Goal: Task Accomplishment & Management: Use online tool/utility

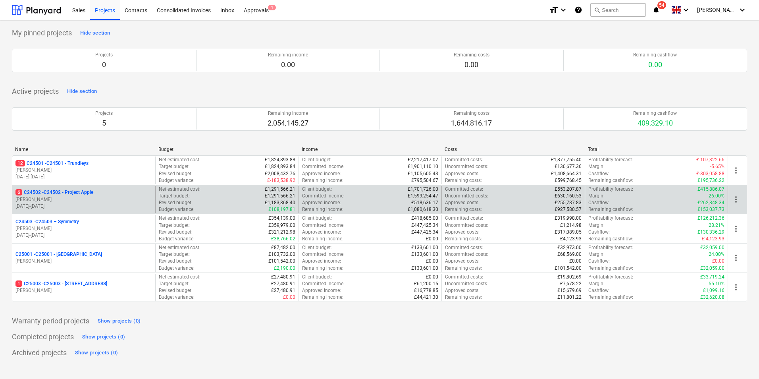
click at [78, 193] on p "6 C24502 - C24502 - Project Apple" at bounding box center [54, 192] width 78 height 7
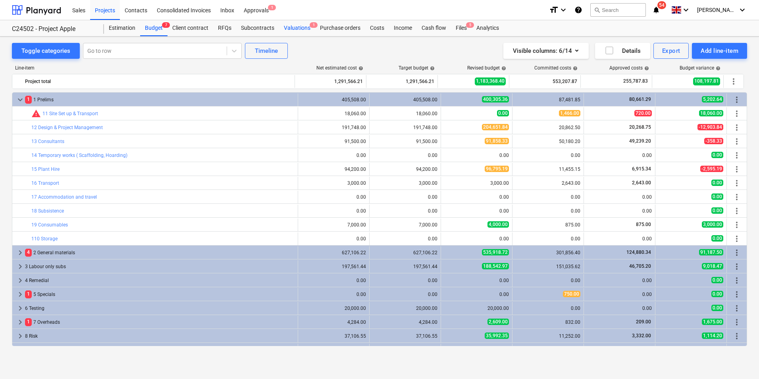
click at [301, 26] on div "Valuations 1" at bounding box center [297, 28] width 36 height 16
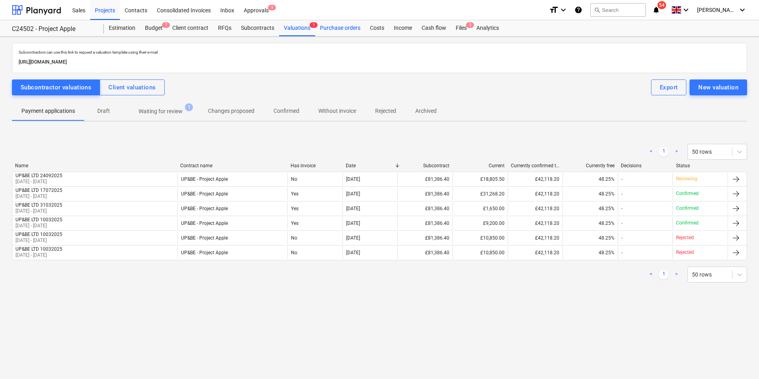
click at [331, 28] on div "Purchase orders" at bounding box center [340, 28] width 50 height 16
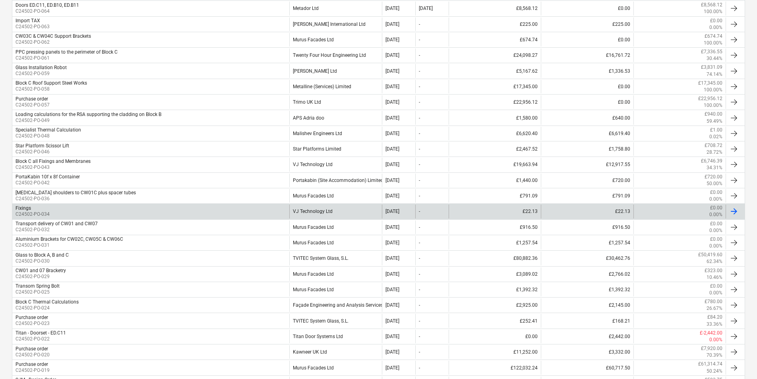
scroll to position [304, 0]
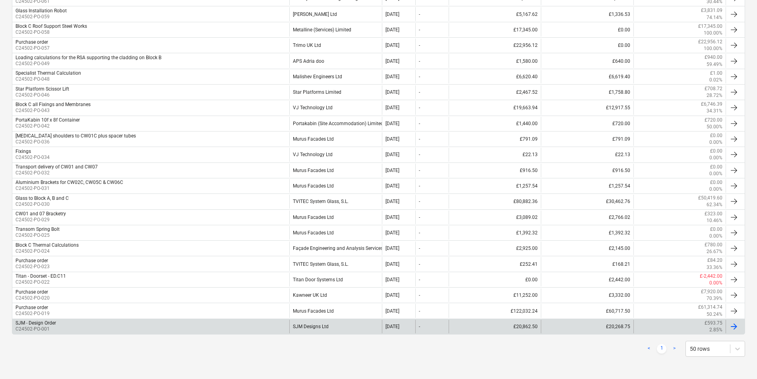
click at [319, 328] on div "SJM Designs Ltd" at bounding box center [335, 327] width 92 height 14
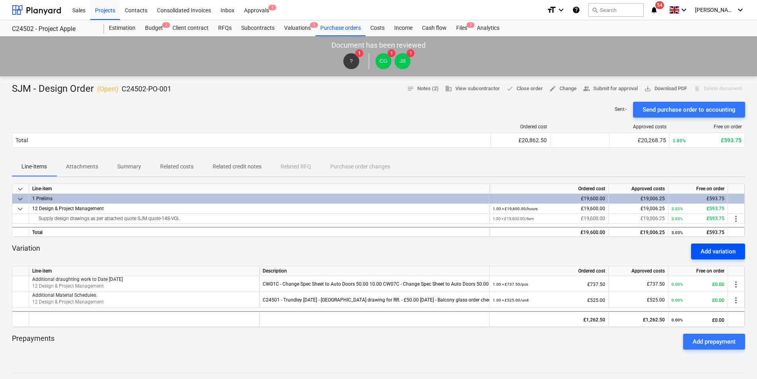
click at [736, 253] on button "Add variation" at bounding box center [718, 251] width 54 height 16
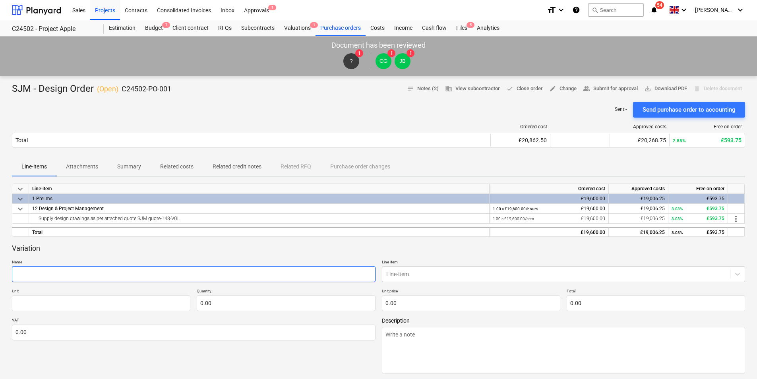
click at [37, 274] on input "text" at bounding box center [193, 274] width 363 height 16
type input "A"
type textarea "x"
type input "Ad"
type textarea "x"
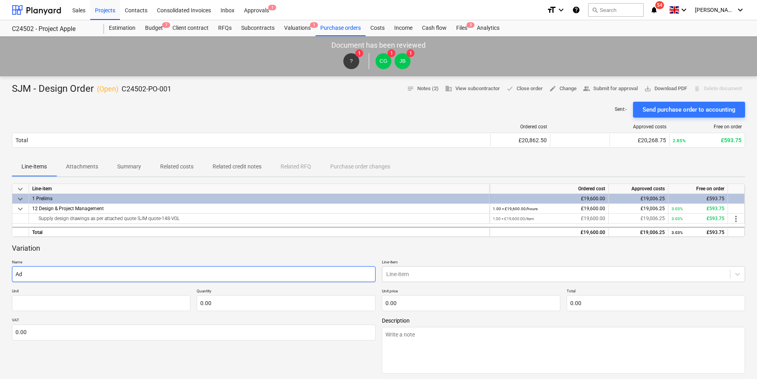
type input "Add"
type textarea "x"
type input "Addi"
type textarea "x"
type input "Addit"
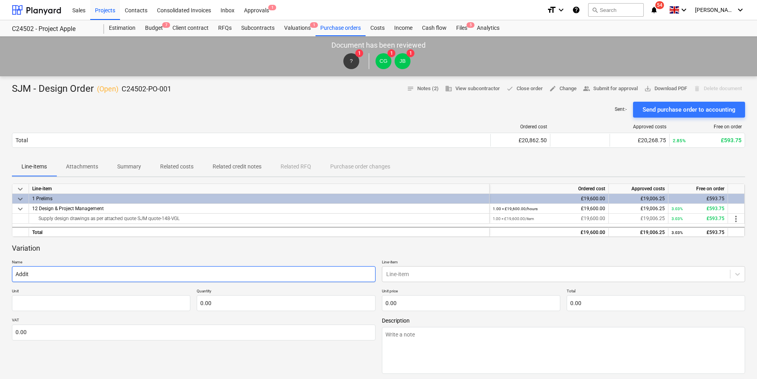
type textarea "x"
type input "[PERSON_NAME]"
type textarea "x"
type input "Additio"
type textarea "x"
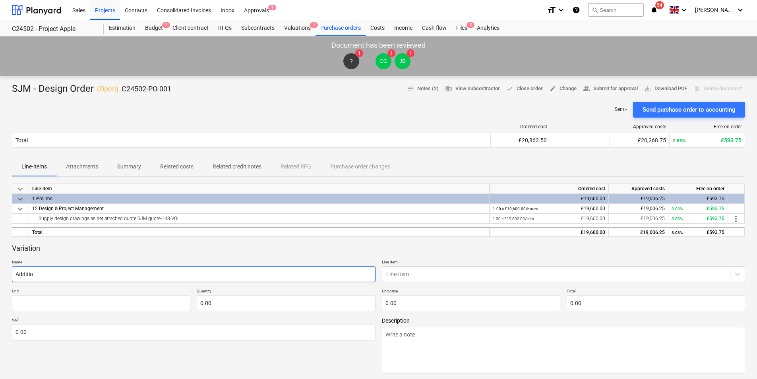
type input "Addition"
type textarea "x"
type input "Additionn"
type textarea "x"
type input "Additionna"
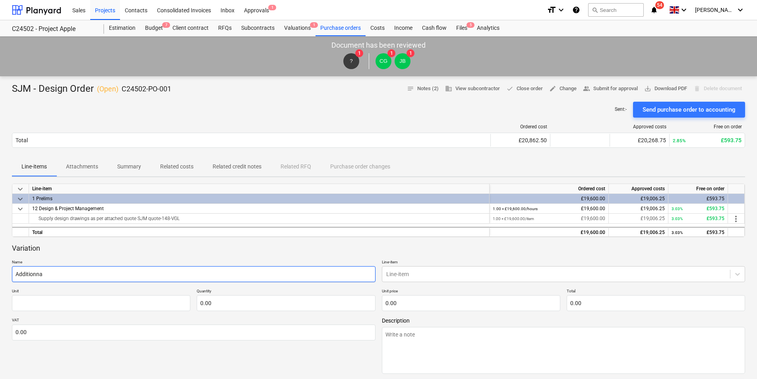
type textarea "x"
type input "Additionnal"
type textarea "x"
type input "Additionnal"
type textarea "x"
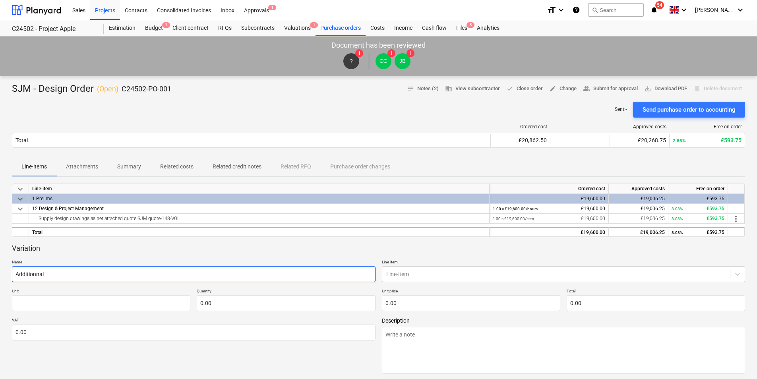
type input "Additionnal P"
type textarea "x"
type input "Additionnal P0"
type textarea "x"
type input "Additionnal P03"
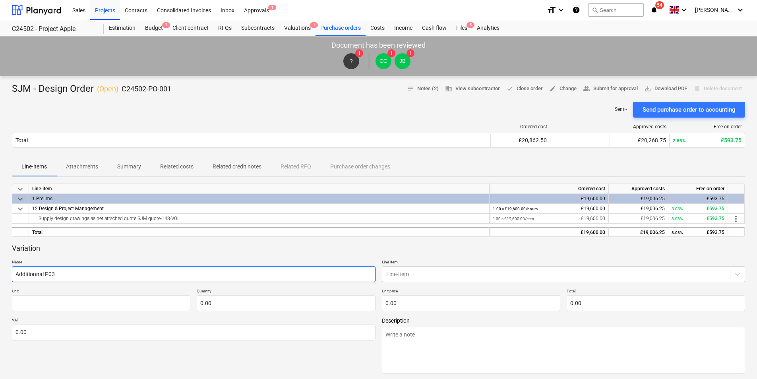
type textarea "x"
type input "Additionnal P03,"
type textarea "x"
type input "Additional P03,"
click at [70, 273] on input "Additional P03," at bounding box center [193, 274] width 363 height 16
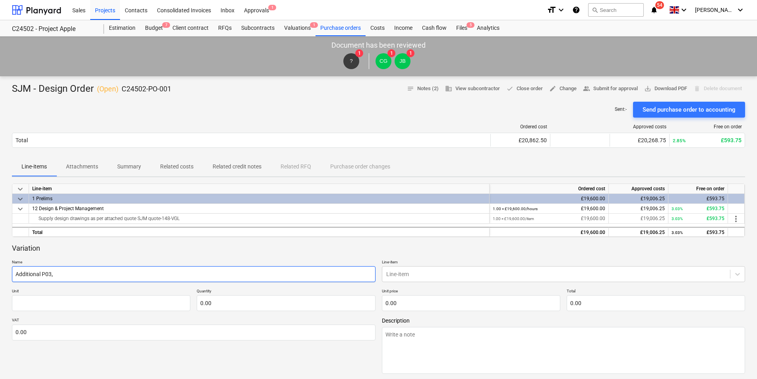
type textarea "x"
type input "Additional P03,"
type textarea "x"
type input "Additional P03, P"
type textarea "x"
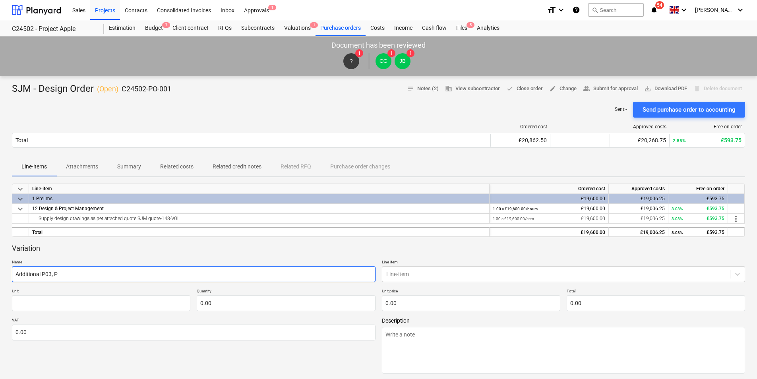
type input "Additional P03, P0"
type textarea "x"
type input "Additional P03, P04"
type textarea "x"
type input "Additional P03, P04,"
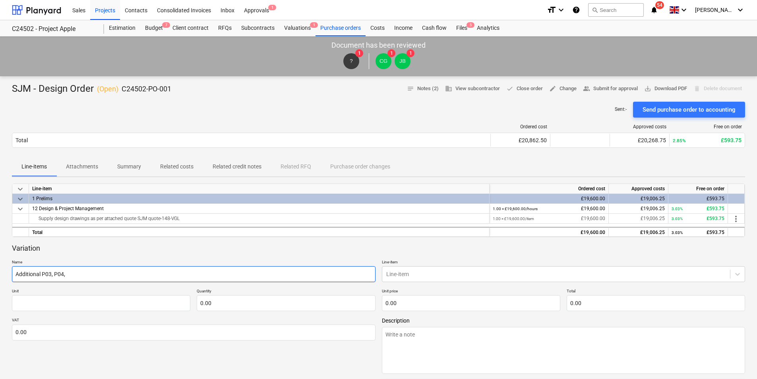
type textarea "x"
type input "Additional P03, P04,"
type textarea "x"
type input "Additional P03, P04, P"
type textarea "x"
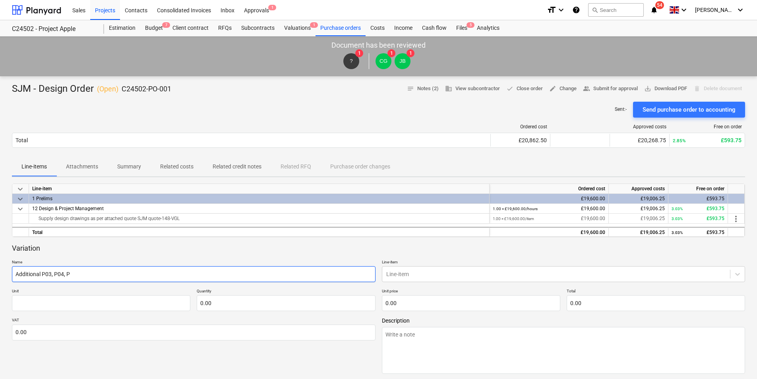
type input "Additional P03, P04, P0"
type textarea "x"
type input "Additional P03, P04, P05"
type textarea "x"
type input "Additional P03, P04, P05"
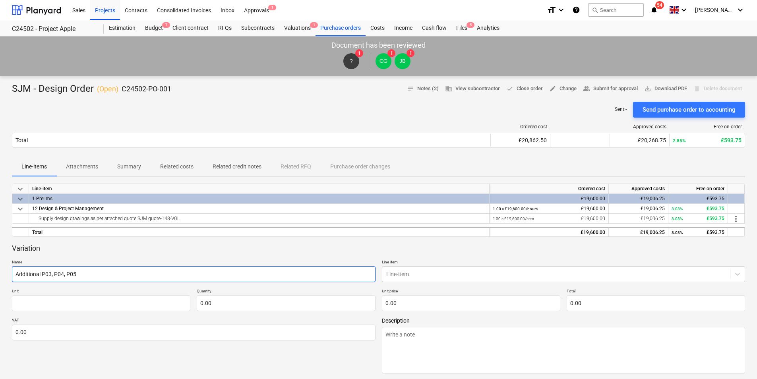
type textarea "x"
type input "Additional P03, P04, P05 d"
type textarea "x"
type input "Additional P03, P04, P05 dr"
type textarea "x"
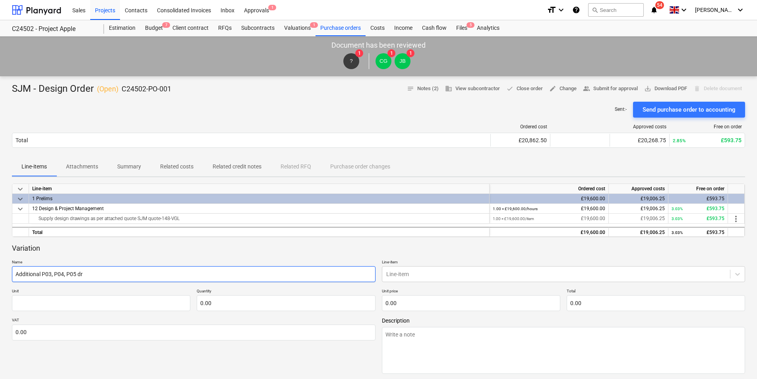
type input "Additional P03, P04, P05 dra"
type textarea "x"
type input "Additional P03, P04, P05 draw"
type textarea "x"
type input "Additional P03, P04, P05 drawi"
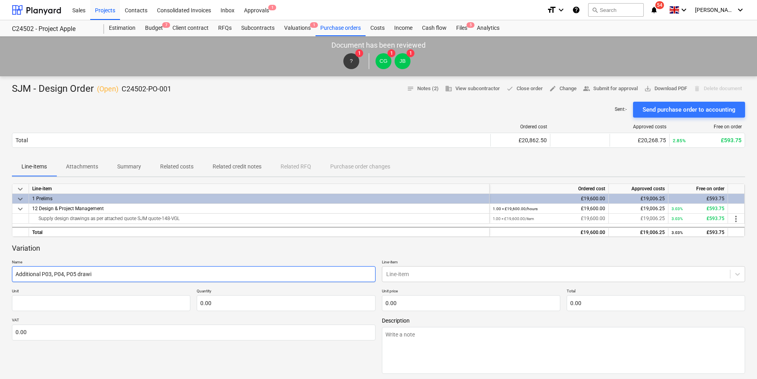
type textarea "x"
type input "Additional P03, P04, P05 drawin"
type textarea "x"
type input "Additional P03, P04, P05 drawing"
type textarea "x"
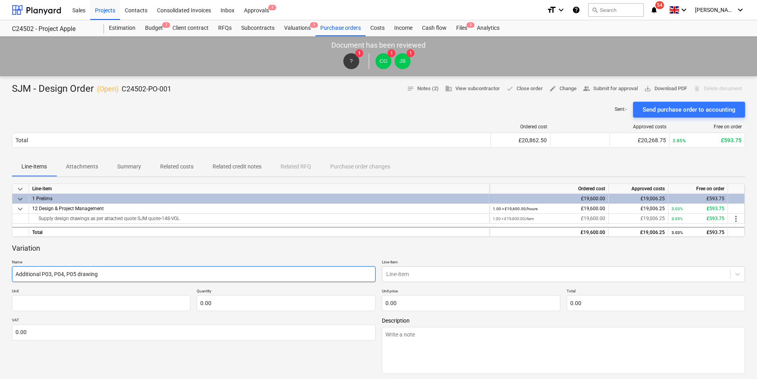
type input "Additional P03, P04, P05 drawings"
type textarea "x"
type input "Additional P03, P04, P05 drawings"
type textarea "x"
type input "Additional P03, P04, P05 drawings p"
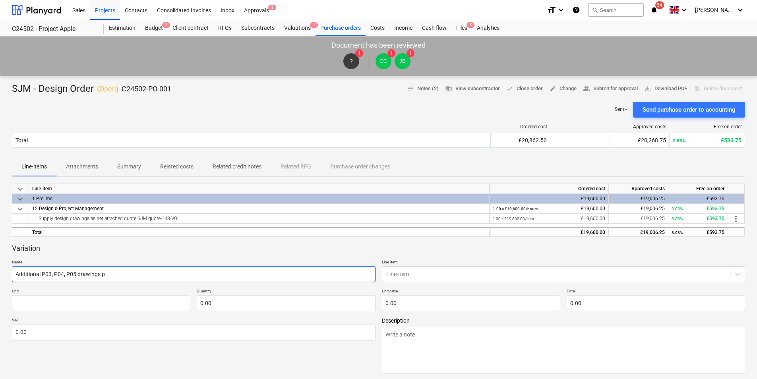
type textarea "x"
type input "Additional P03, P04, P05 drawings pl"
type textarea "x"
type input "Additional P03, P04, P05 drawings plu"
type textarea "x"
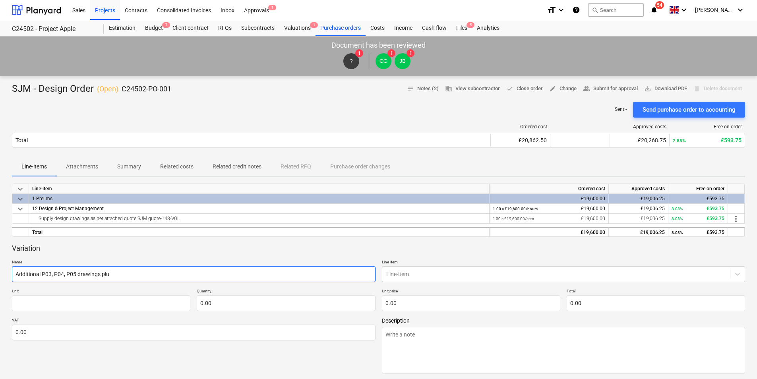
type input "Additional P03, P04, P05 drawings plus"
type textarea "x"
type input "Additional P03, P04, P05 drawings plus"
type textarea "x"
type input "Additional P03, P04, P05 drawings plus C"
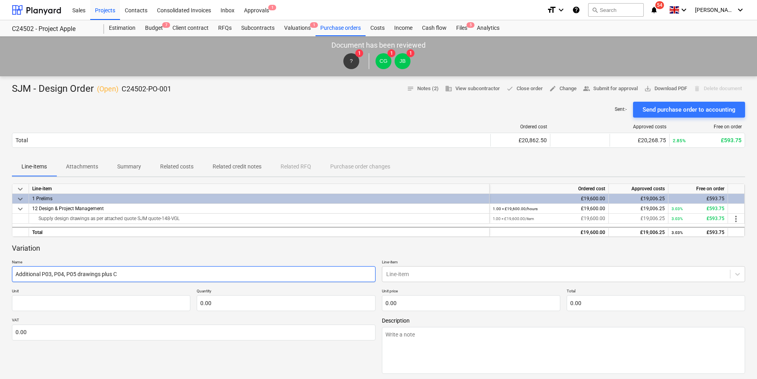
type textarea "x"
type input "Additional P03, P04, P05 drawings plus C"
type textarea "x"
type input "Additional P03, P04, P05 drawings plus C0"
type textarea "x"
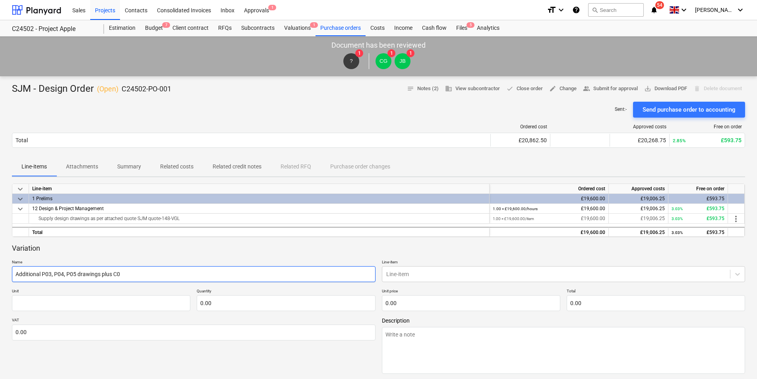
type input "Additional P03, P04, P05 drawings plus C02"
type textarea "x"
type input "Additional P03, P04, P05 drawings plus C02,"
type textarea "x"
type input "Additional P03, P04, P05 drawings plus C02,C"
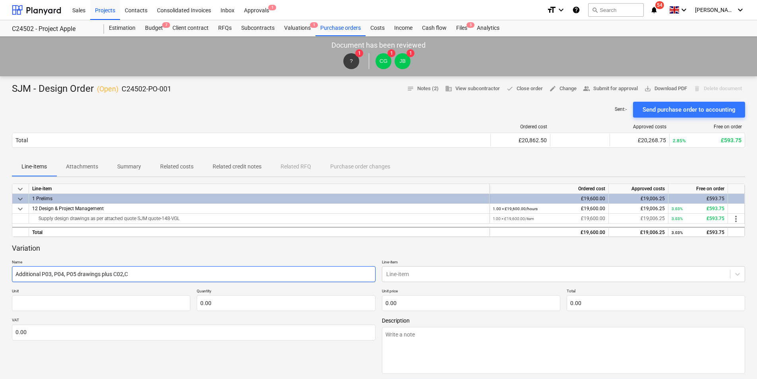
type textarea "x"
type input "Additional P03, P04, P05 drawings plus C02,C0"
type textarea "x"
type input "Additional P03, P04, P05 drawings plus C02,C03"
type textarea "x"
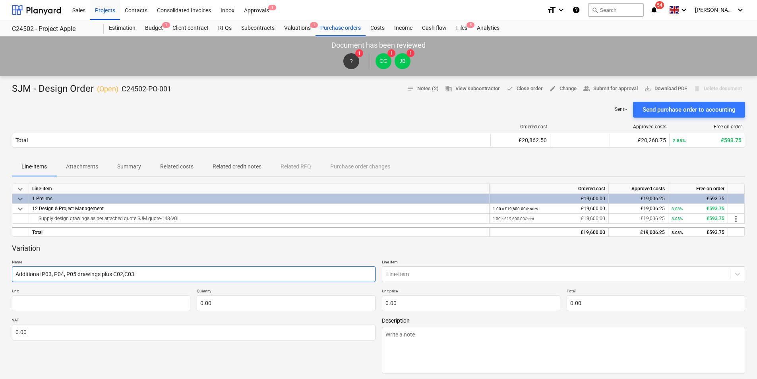
type input "Additional P03, P04, P05 drawings plus C02,C03,"
type textarea "x"
type input "Additional P03, P04, P05 drawings plus C02,C03,"
type textarea "x"
type input "Additional P03, P04, P05 drawings plus C02,C03, C"
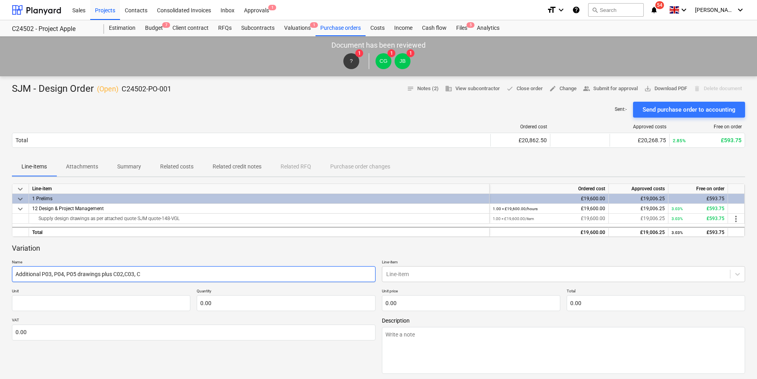
type textarea "x"
type input "Additional P03, P04, P05 drawings plus C02,C03, C0"
type textarea "x"
type input "Additional P03, P04, P05 drawings plus C02,C03, C04"
type textarea "x"
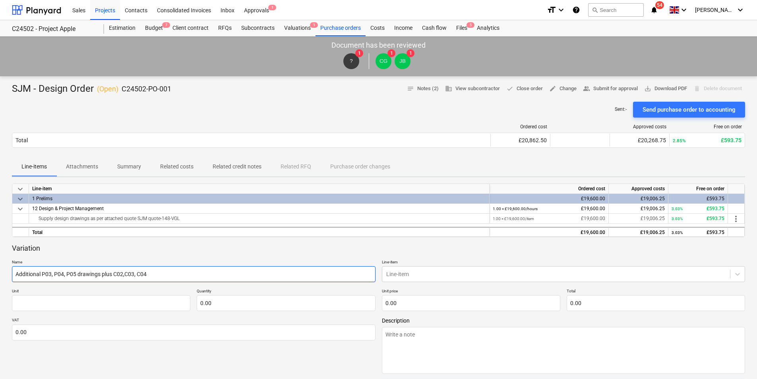
type input "Additional P03, P04, P05 drawings plus C02,C03, C04"
type textarea "x"
type input "Additional P03, P04, P05 drawings plus C02,C03, C04 d"
type textarea "x"
type input "Additional P03, P04, P05 drawings plus C02,C03, C04 dr"
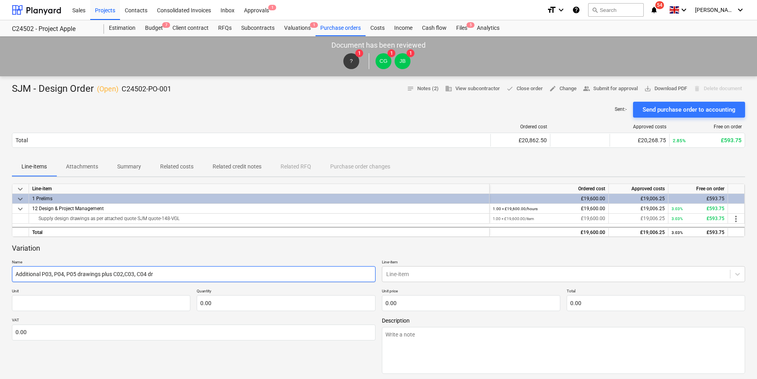
type textarea "x"
type input "Additional P03, P04, P05 drawings plus C02,C03, C04 dra"
type textarea "x"
type input "Additional P03, P04, P05 drawings plus C02,C03, C04 draw"
type textarea "x"
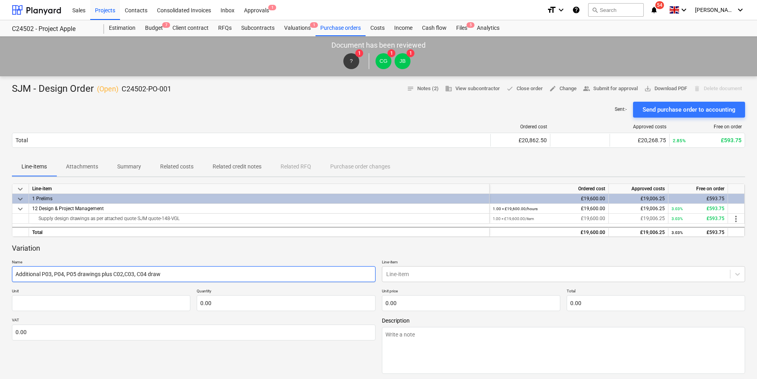
type input "Additional P03, P04, P05 drawings plus C02,C03, C04 drawi"
type textarea "x"
type input "Additional P03, P04, P05 drawings plus C02,C03, C04 drawin"
type textarea "x"
type input "Additional P03, P04, P05 drawings plus C02,C03, C04 drawing"
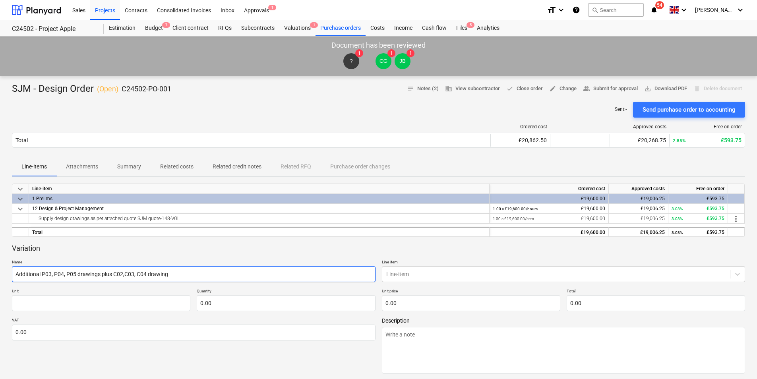
type textarea "x"
type input "Additional P03, P04, P05 drawings plus C02,C03, C04 drawings"
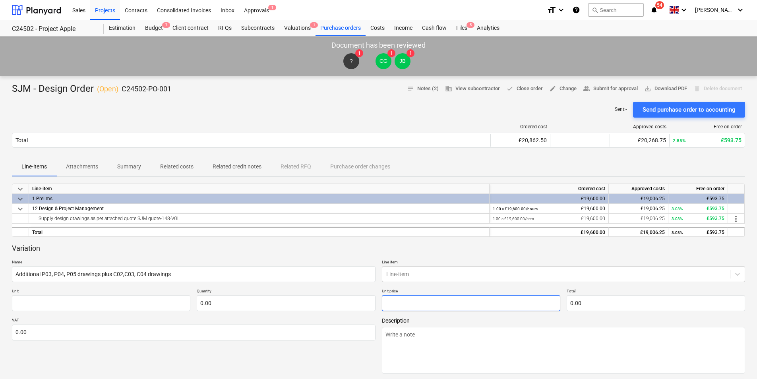
click at [392, 301] on input "text" at bounding box center [471, 303] width 178 height 16
type textarea "x"
type input "pcs"
type input "8"
type input "1.00"
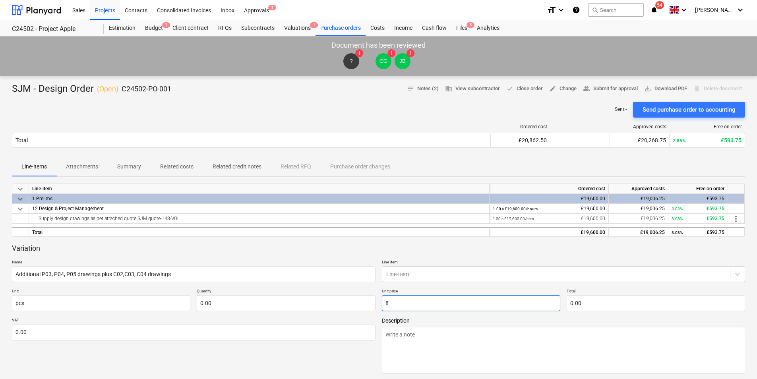
type input "8.00"
type textarea "x"
type input "84"
type input "84.00"
type textarea "x"
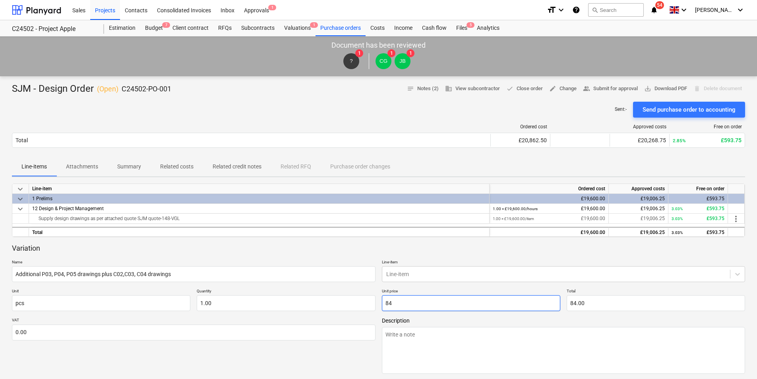
type input "840"
type input "840.00"
type textarea "x"
type input "8400"
type input "8,400.00"
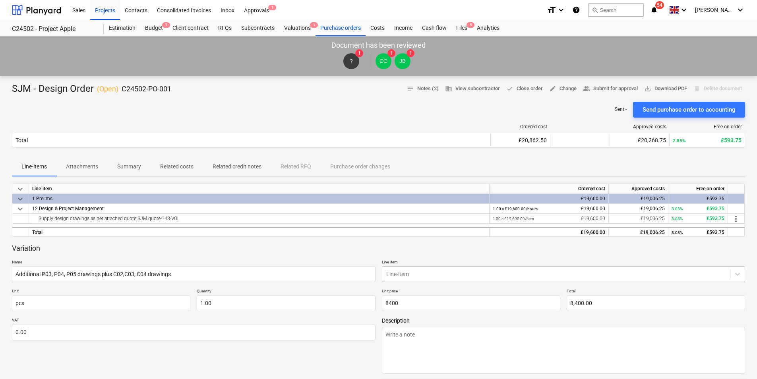
type input "8,400.00"
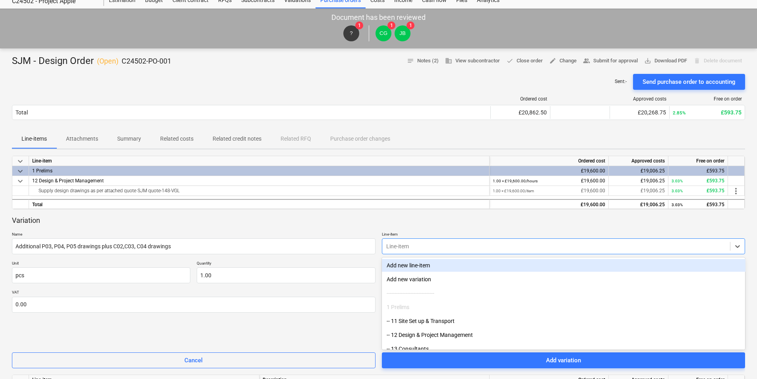
click at [418, 276] on body "Sales Projects Contacts Consolidated Invoices Inbox Approvals 1 format_size key…" at bounding box center [378, 161] width 757 height 379
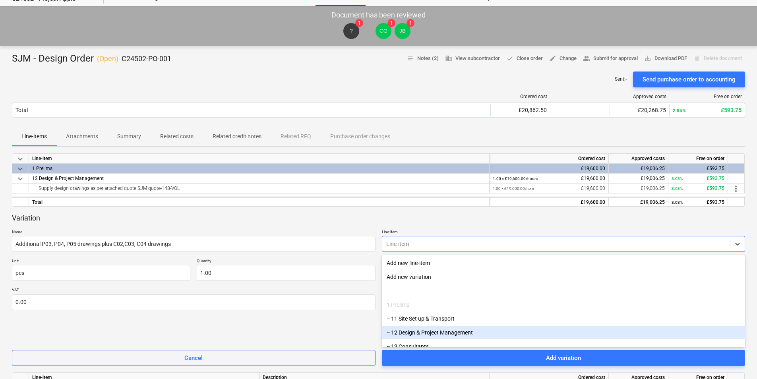
click at [438, 334] on div "-- 12 Design & Project Management" at bounding box center [563, 332] width 363 height 13
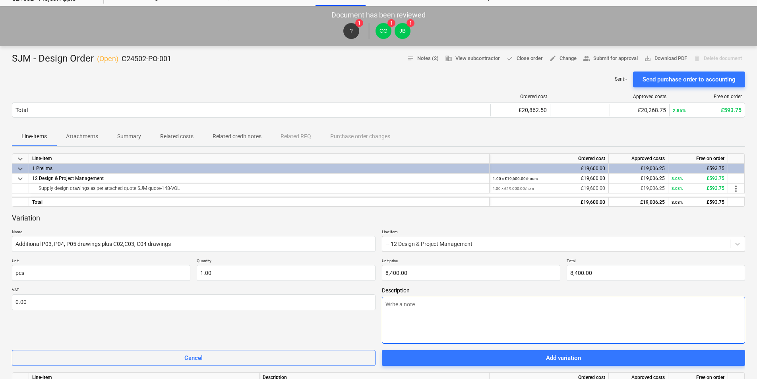
click at [468, 309] on textarea at bounding box center [563, 320] width 363 height 47
type textarea "x"
type textarea "C"
type textarea "x"
type textarea "Cr"
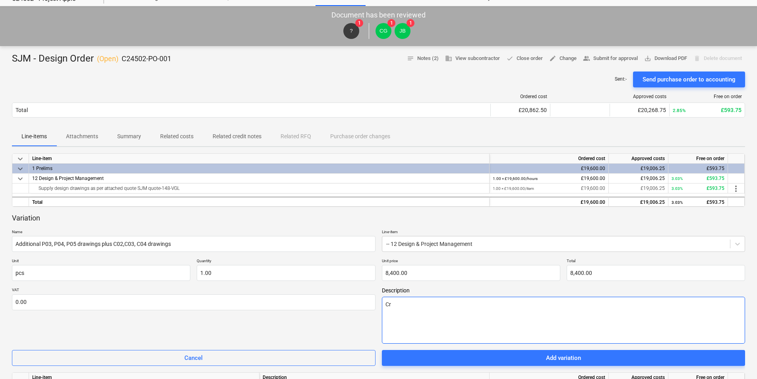
type textarea "x"
type textarea "Cra"
type textarea "x"
type textarea "Craa"
type textarea "x"
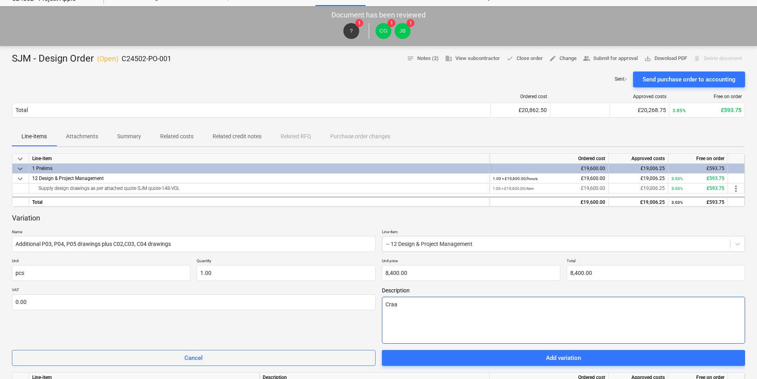
type textarea "Craai"
type textarea "x"
type textarea "Craaie"
type textarea "x"
type textarea "Craaied"
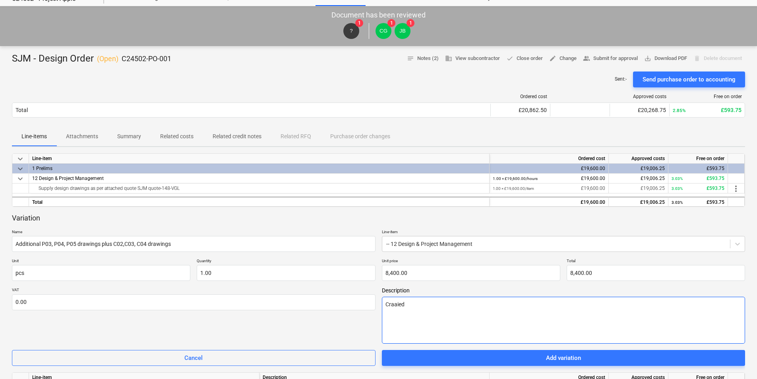
type textarea "x"
type textarea "Craaied o"
type textarea "x"
type textarea "Craaied op"
type textarea "x"
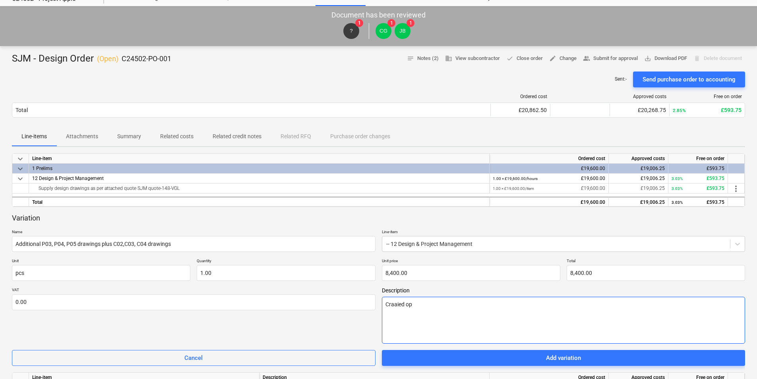
type textarea "Craaied o"
type textarea "x"
type textarea "Craaied oo"
type textarea "x"
type textarea "Craaied oou"
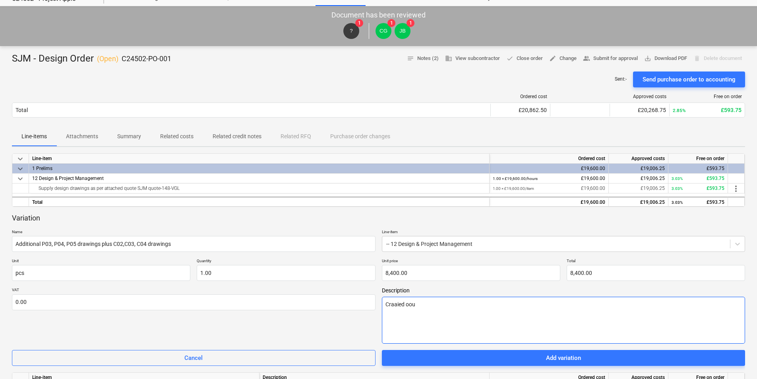
type textarea "x"
type textarea "Craaied oout"
type textarea "x"
type textarea "Craaied oout"
type textarea "x"
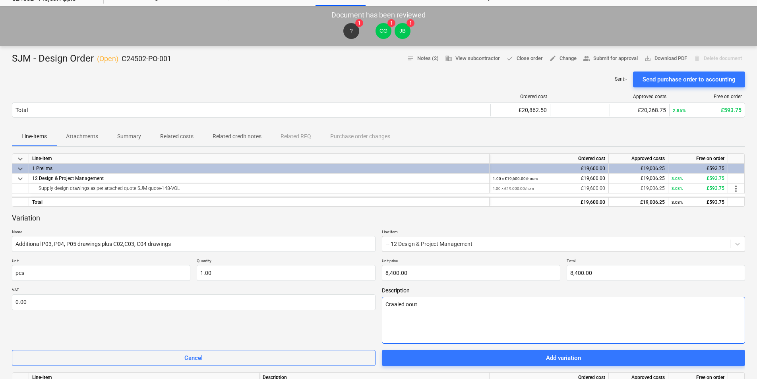
type textarea "Craaied oout a"
type textarea "x"
type textarea "Craaied oout ad"
type textarea "x"
type textarea "Craaied oout add"
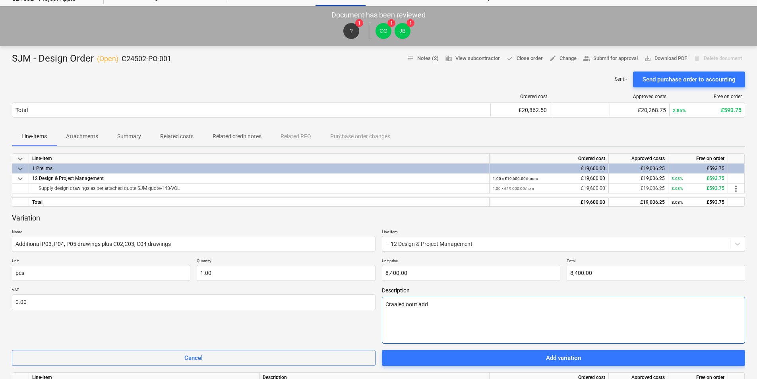
type textarea "x"
type textarea "Craaied oout addi"
type textarea "x"
type textarea "Craaied oout addit"
type textarea "x"
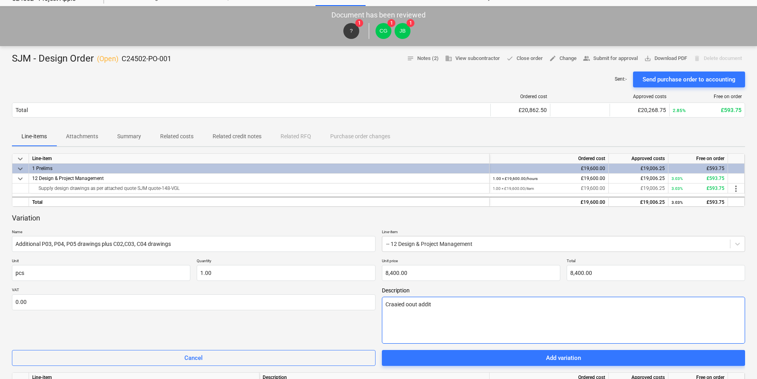
type textarea "Craaied oout [PERSON_NAME]"
type textarea "x"
type textarea "Craaied oout additio"
type textarea "x"
type textarea "Craaied oout addition"
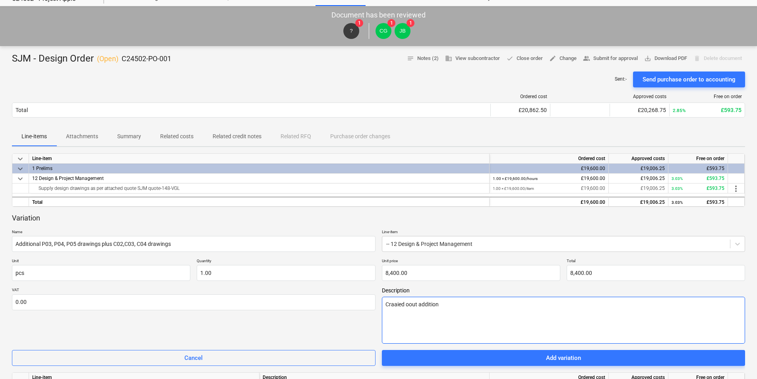
type textarea "x"
type textarea "Craaied oout additionn"
type textarea "x"
type textarea "Craaied oout additionna"
type textarea "x"
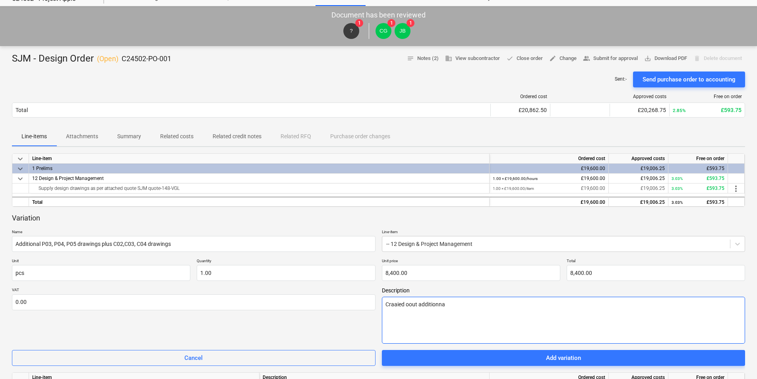
type textarea "Craaied oout additionnal"
type textarea "x"
type textarea "Craaied oout additionnal"
type textarea "x"
type textarea "Craaied oout additionnal r"
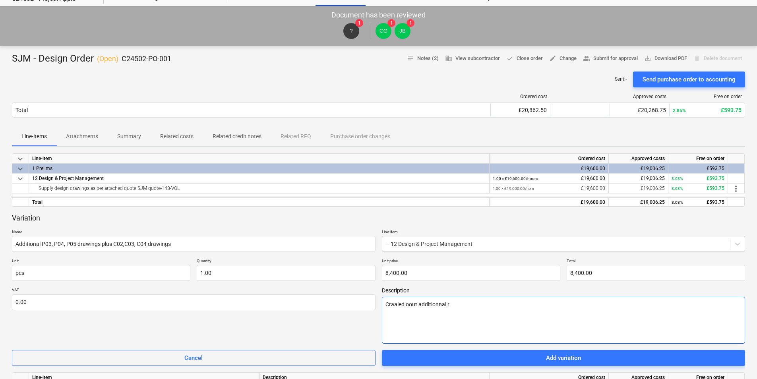
type textarea "x"
type textarea "Craaied oout additionnal re"
type textarea "x"
type textarea "Craaied oout additionnal rev"
type textarea "x"
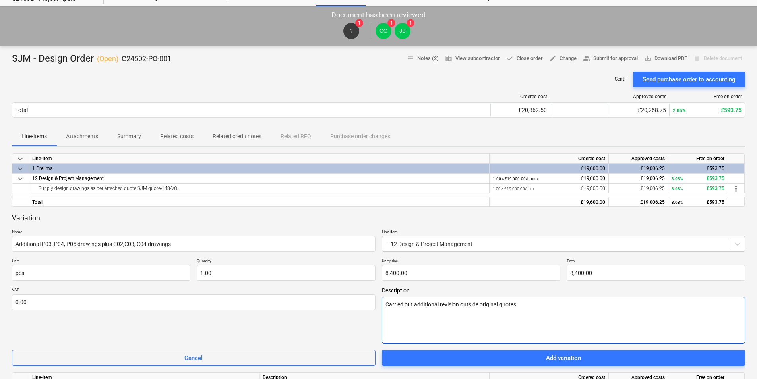
click at [457, 304] on textarea "Carried out additional revision outside original quotes" at bounding box center [563, 320] width 363 height 47
click at [458, 304] on textarea "Carried out additional revision outside original quotes" at bounding box center [563, 320] width 363 height 47
drag, startPoint x: 530, startPoint y: 300, endPoint x: 527, endPoint y: 304, distance: 5.1
click at [527, 303] on textarea "Carried out additional revisions outside original quotes" at bounding box center [563, 320] width 363 height 47
click at [551, 306] on textarea "Carried out additional revisions outside original quotes, at first issue and co…" at bounding box center [563, 320] width 363 height 47
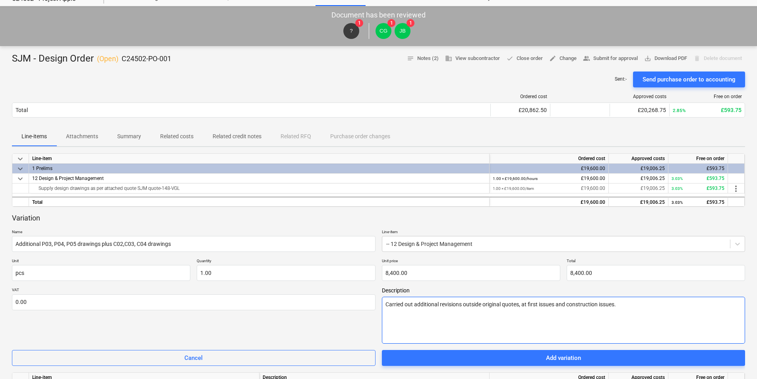
click at [631, 305] on textarea "Carried out additional revisions outside original quotes, at first issues and c…" at bounding box center [563, 320] width 363 height 47
click at [695, 306] on textarea "Carried out additional revisions outside original quotes, at first issues and c…" at bounding box center [563, 320] width 363 height 47
click at [727, 305] on textarea "Carried out additional revisions outside original quotes, at first issues and c…" at bounding box center [563, 320] width 363 height 47
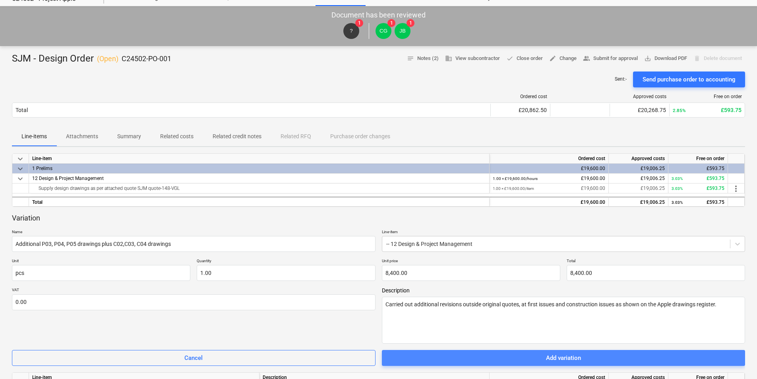
click at [534, 357] on span "Add variation" at bounding box center [563, 358] width 344 height 10
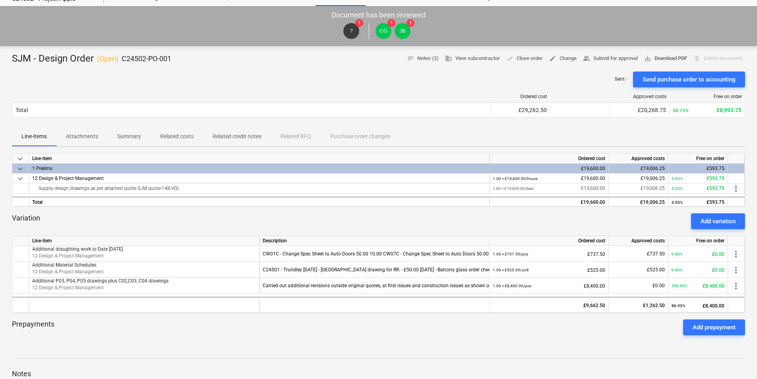
click at [662, 57] on span "save_alt Download PDF" at bounding box center [665, 58] width 43 height 9
